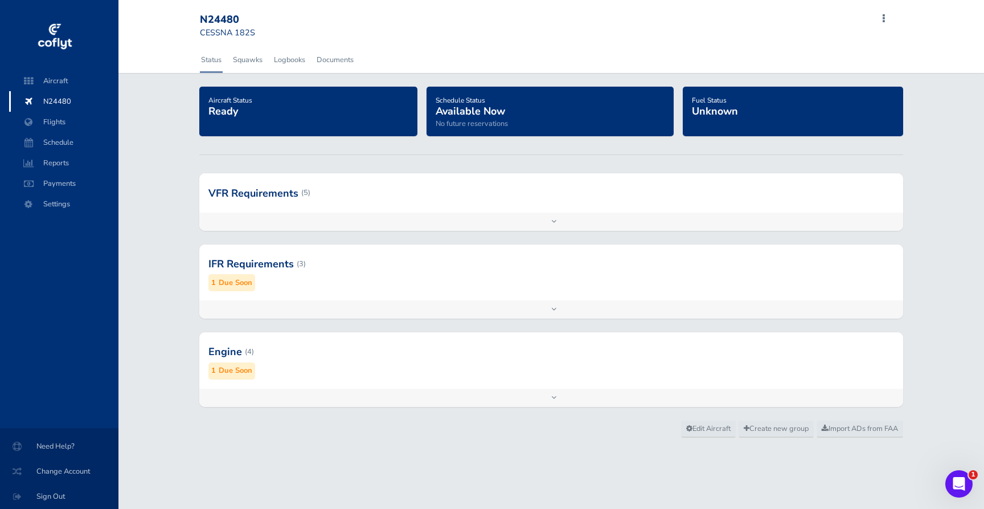
click at [597, 400] on div "Add inspection Edit" at bounding box center [551, 398] width 705 height 18
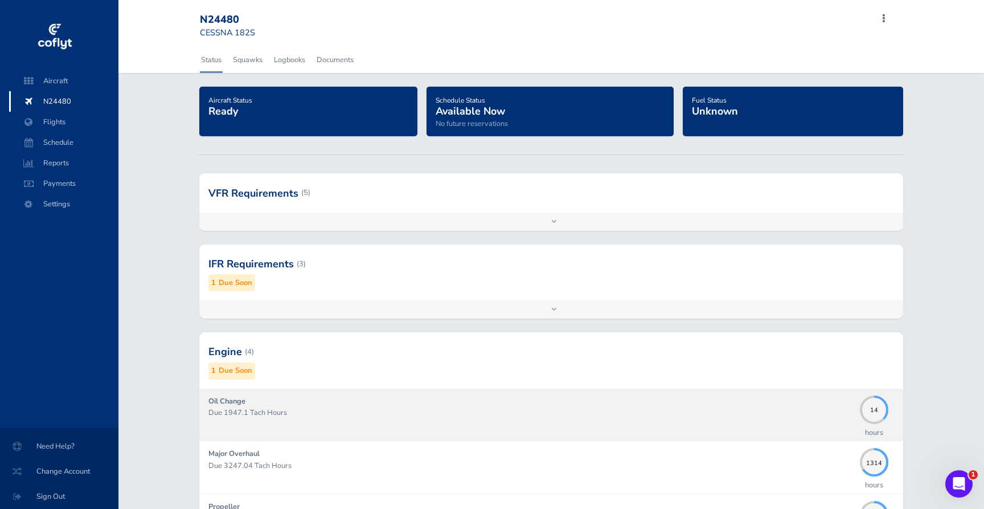
scroll to position [179, 0]
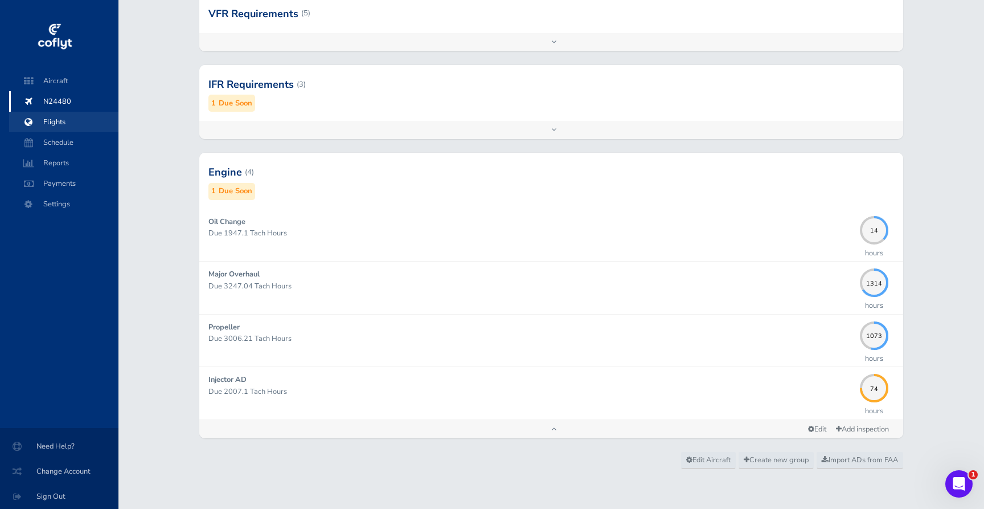
click at [87, 127] on span "Flights" at bounding box center [64, 122] width 87 height 21
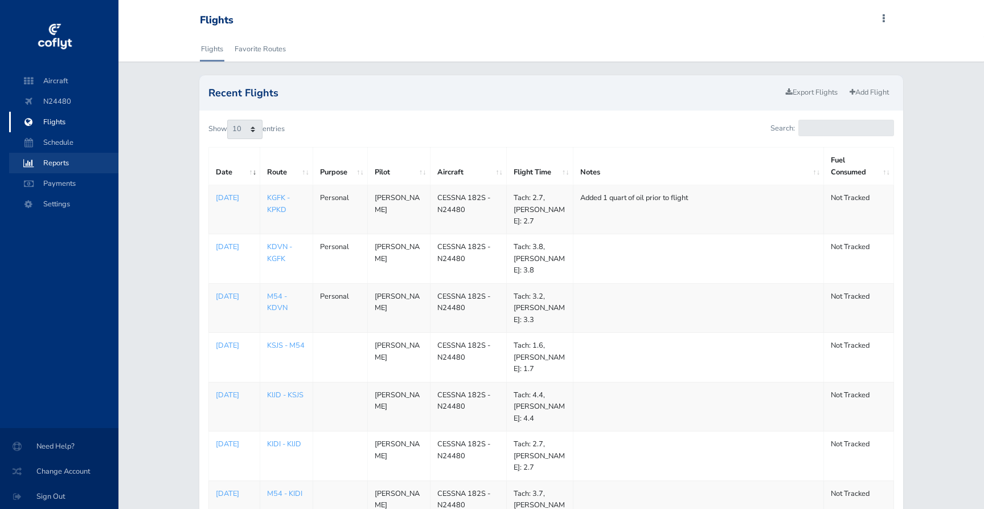
click at [79, 163] on span "Reports" at bounding box center [64, 163] width 87 height 21
